Goal: Use online tool/utility: Utilize a website feature to perform a specific function

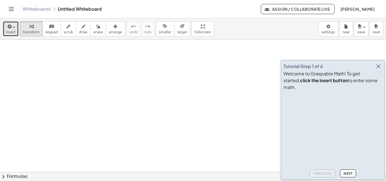
click at [12, 31] on span "insert" at bounding box center [11, 32] width 10 height 4
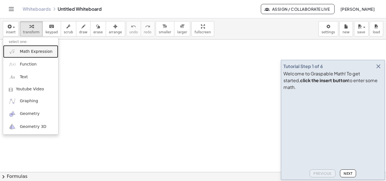
click at [32, 50] on span "Math Expression" at bounding box center [36, 52] width 32 height 6
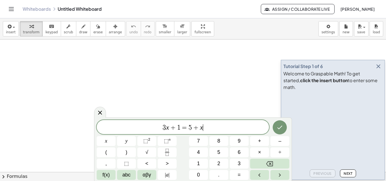
click at [228, 129] on span "3 x + 1 = 5 + x ​" at bounding box center [183, 128] width 172 height 8
click at [378, 70] on icon "button" at bounding box center [378, 66] width 7 height 7
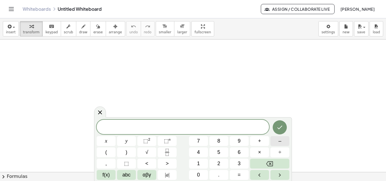
click at [281, 141] on span "–" at bounding box center [279, 141] width 3 height 8
click at [221, 163] on button "2" at bounding box center [218, 164] width 19 height 10
click at [107, 139] on span "x" at bounding box center [106, 141] width 2 height 8
click at [146, 142] on span "⬚" at bounding box center [145, 141] width 5 height 6
click at [279, 141] on span "–" at bounding box center [279, 141] width 3 height 8
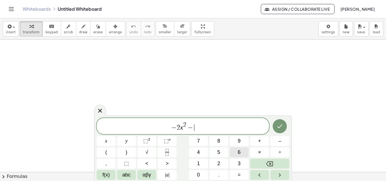
click at [237, 151] on button "6" at bounding box center [239, 153] width 19 height 10
click at [128, 145] on button "y" at bounding box center [126, 141] width 19 height 10
click at [259, 140] on span "+" at bounding box center [259, 141] width 3 height 8
click at [199, 162] on span "1" at bounding box center [198, 164] width 3 height 8
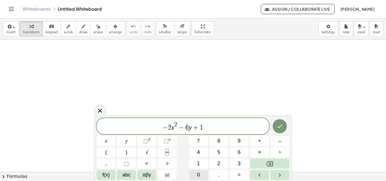
click at [199, 173] on span "0" at bounding box center [198, 175] width 3 height 8
click at [280, 126] on icon "Done" at bounding box center [279, 126] width 7 height 7
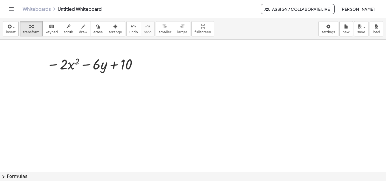
click at [92, 86] on div at bounding box center [193, 152] width 386 height 301
